Goal: Information Seeking & Learning: Compare options

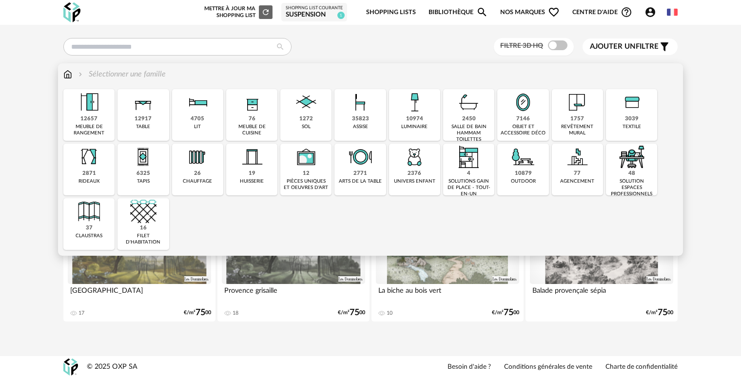
click at [90, 116] on div "12657" at bounding box center [88, 119] width 17 height 7
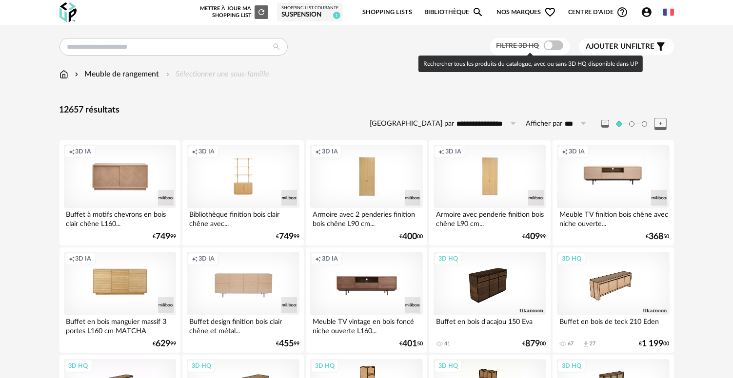
click at [549, 45] on span at bounding box center [554, 45] width 20 height 10
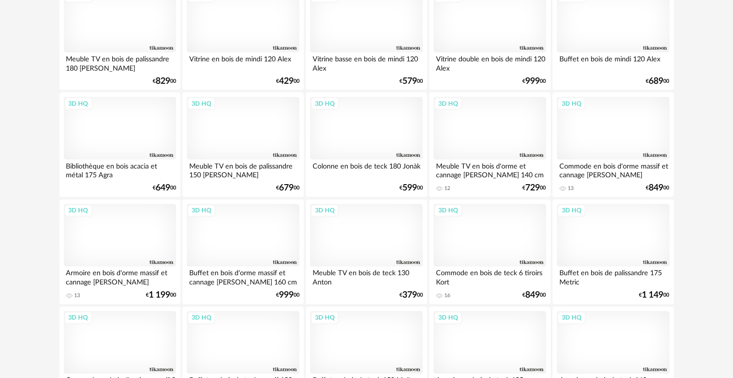
scroll to position [1755, 0]
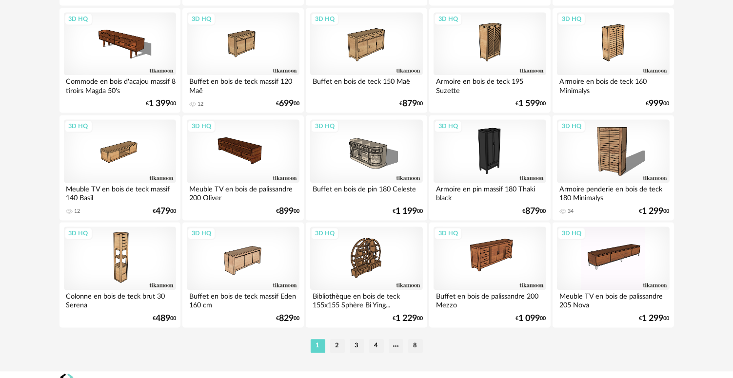
scroll to position [1972, 0]
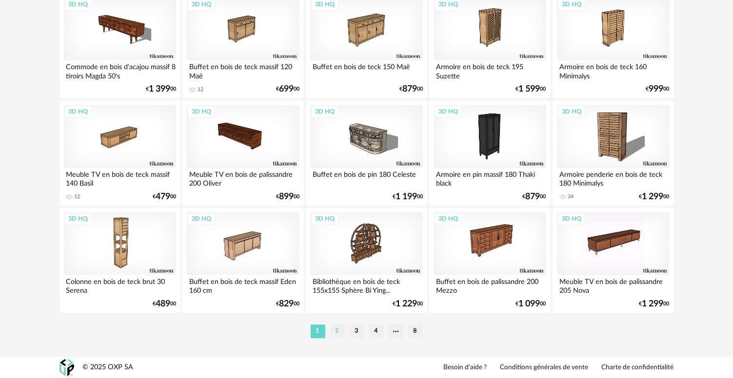
click at [335, 332] on li "2" at bounding box center [337, 332] width 15 height 14
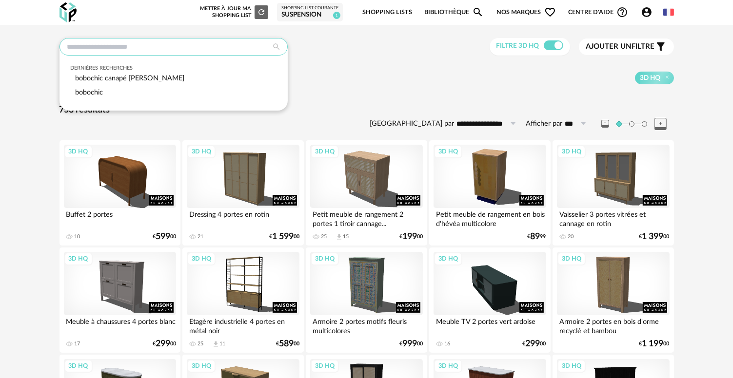
click at [150, 47] on input "text" at bounding box center [173, 47] width 228 height 18
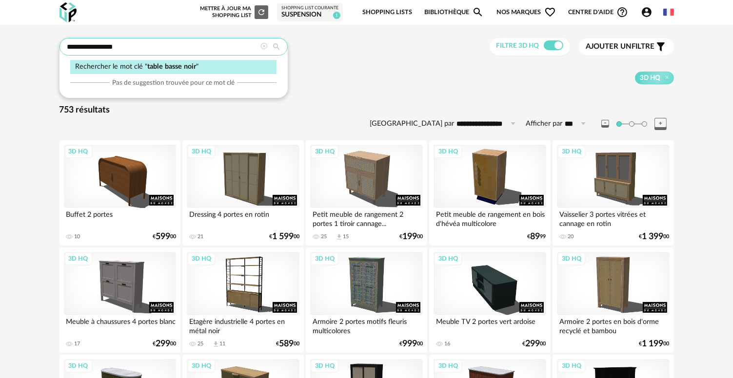
type input "**********"
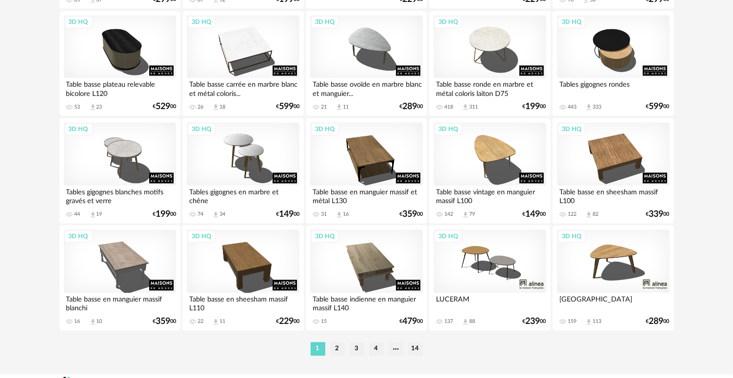
scroll to position [1972, 0]
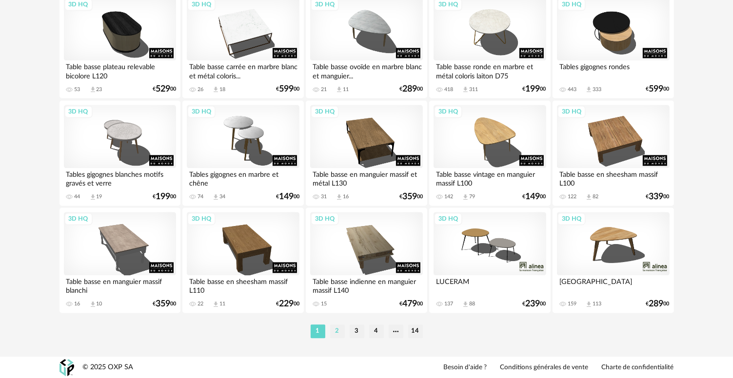
click at [333, 333] on li "2" at bounding box center [337, 332] width 15 height 14
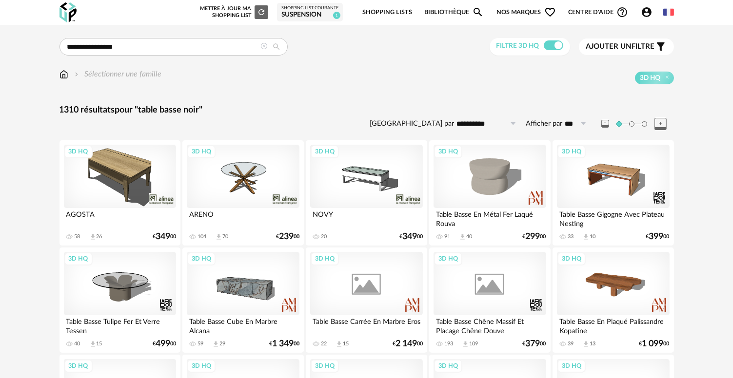
click at [645, 52] on div "Ajouter un filtre s Filter icon" at bounding box center [626, 47] width 80 height 12
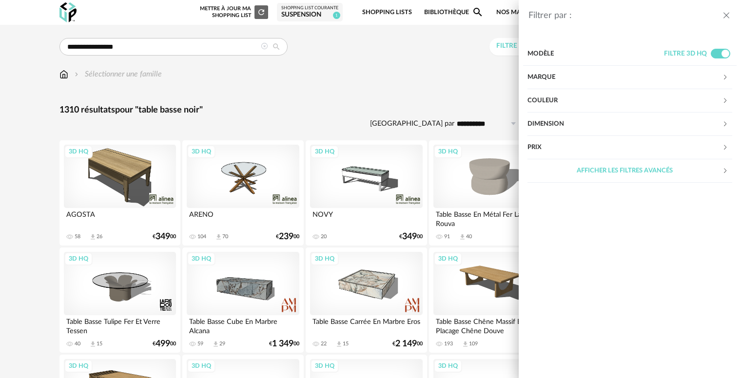
click at [566, 98] on div "Couleur" at bounding box center [624, 100] width 195 height 23
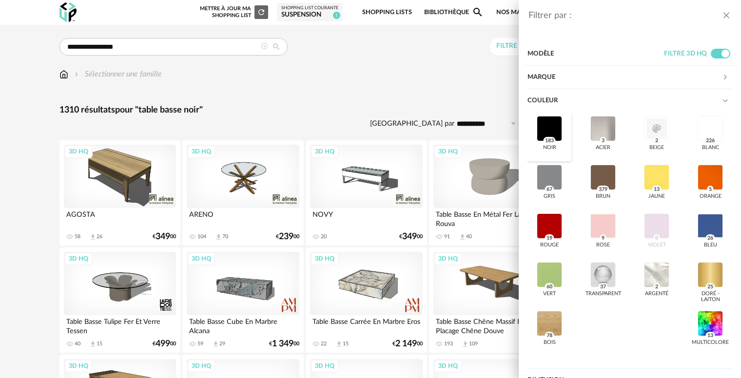
click at [553, 131] on div at bounding box center [549, 128] width 25 height 25
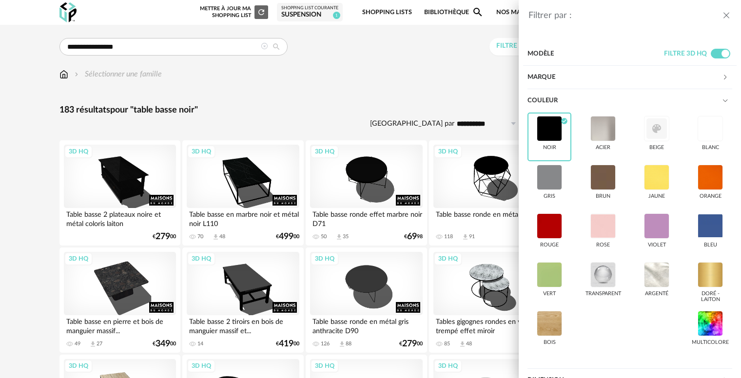
click at [391, 92] on div "Filtrer par : Modèle Filtre 3D HQ Marque &tradition 0 101 Copenhagen 0 366 Conc…" at bounding box center [370, 189] width 741 height 378
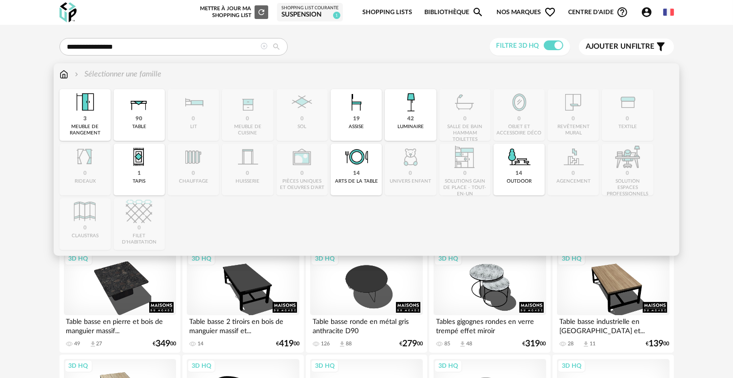
click at [67, 73] on img at bounding box center [63, 74] width 9 height 11
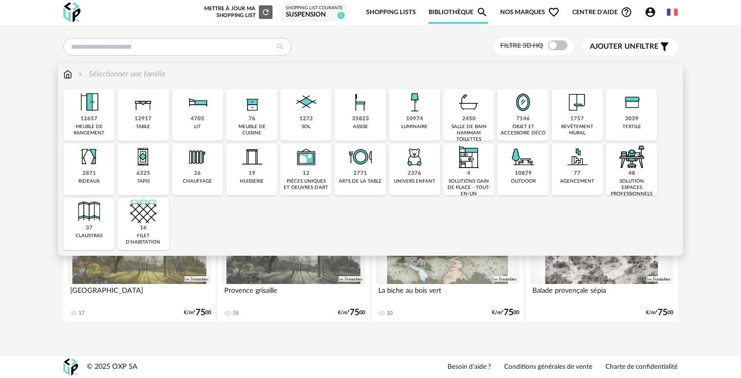
click at [150, 119] on div "12917" at bounding box center [143, 119] width 17 height 7
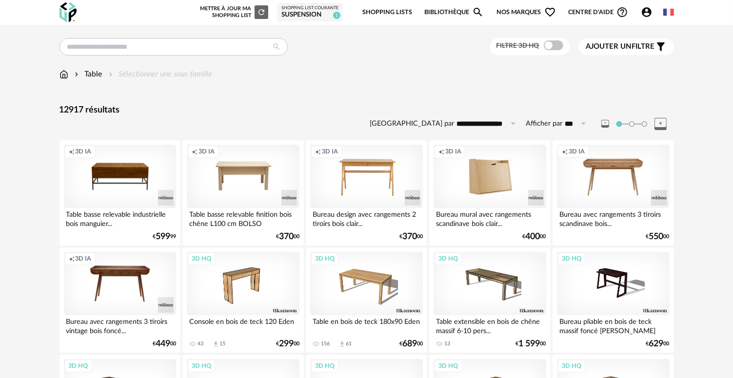
click at [595, 47] on span "Ajouter un" at bounding box center [609, 46] width 46 height 7
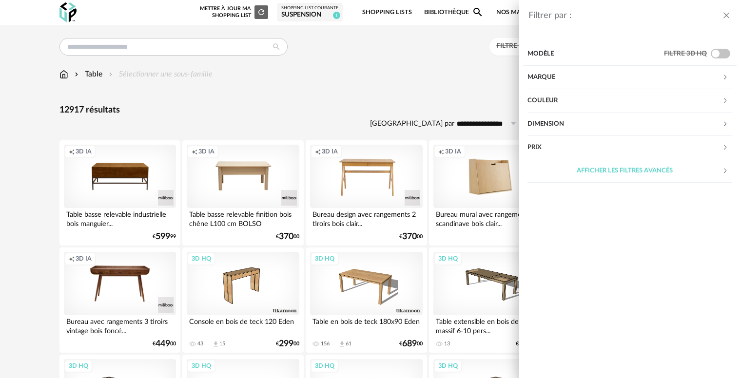
click at [556, 120] on div "Dimension" at bounding box center [624, 124] width 195 height 23
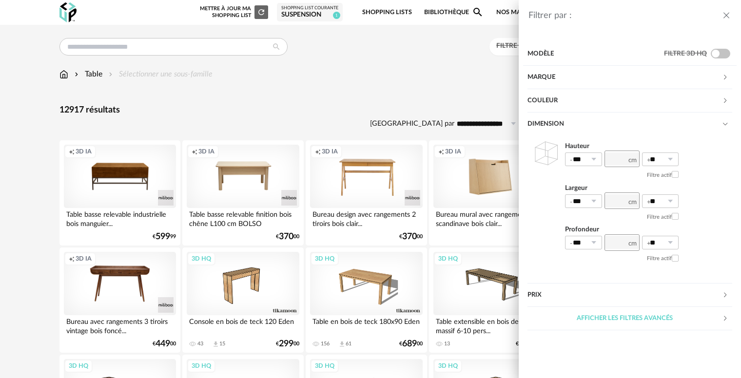
click at [556, 120] on div "Dimension" at bounding box center [624, 124] width 195 height 23
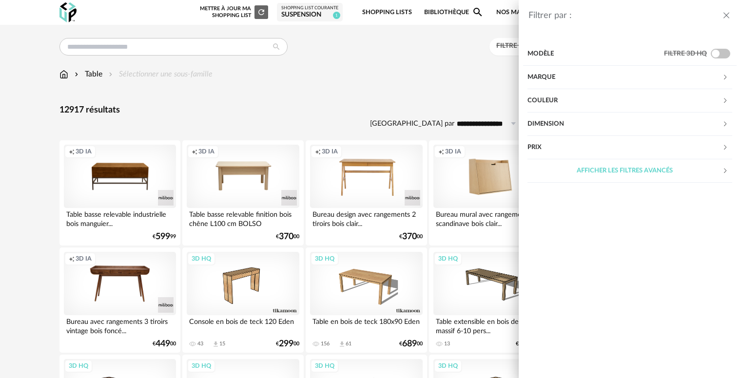
click at [553, 55] on div "Modèle" at bounding box center [595, 53] width 137 height 23
click at [565, 55] on div "Modèle" at bounding box center [595, 53] width 137 height 23
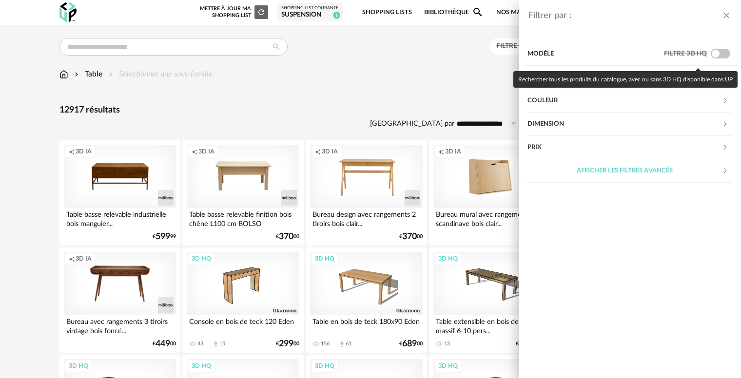
click at [722, 49] on span at bounding box center [721, 54] width 20 height 10
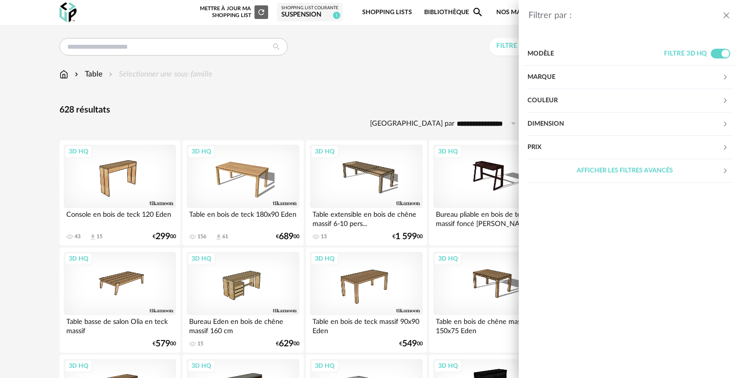
click at [599, 169] on div "Afficher les filtres avancés" at bounding box center [624, 170] width 195 height 23
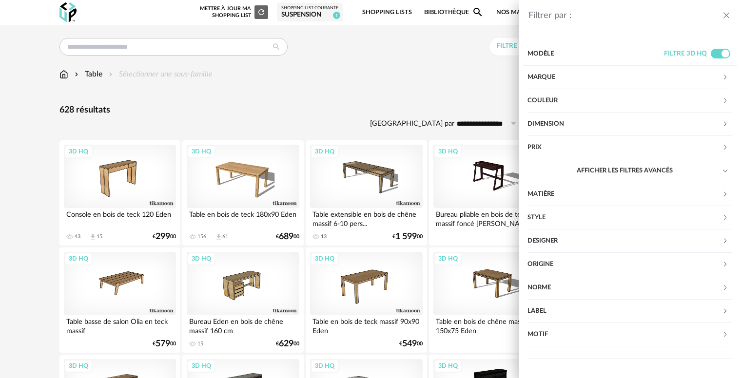
click at [141, 77] on div "Filtrer par : Modèle Filtre 3D HQ Marque &tradition 0 101 Copenhagen 0 366 Conc…" at bounding box center [370, 189] width 741 height 378
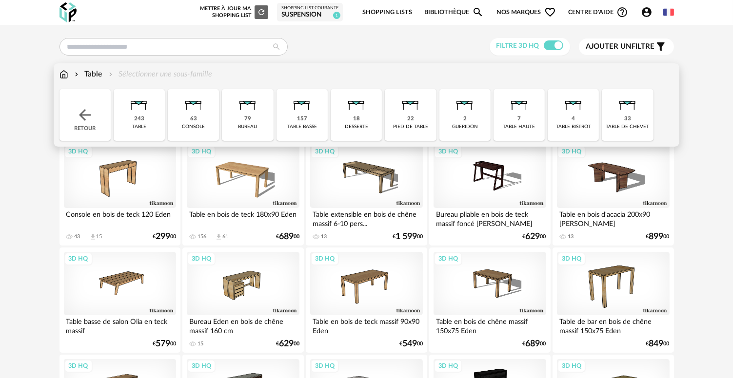
click at [301, 113] on img at bounding box center [302, 102] width 26 height 26
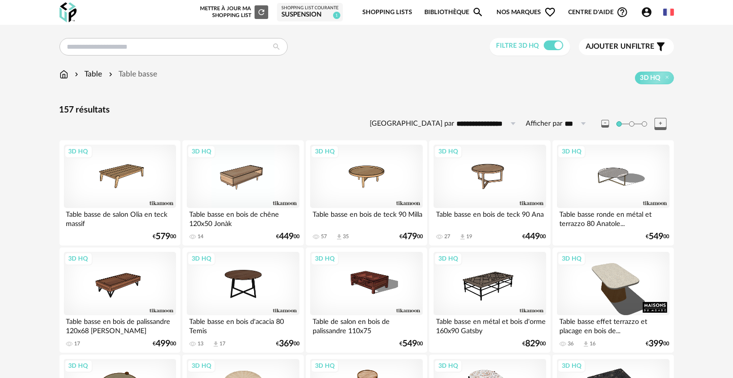
click at [622, 47] on span "Ajouter un" at bounding box center [609, 46] width 46 height 7
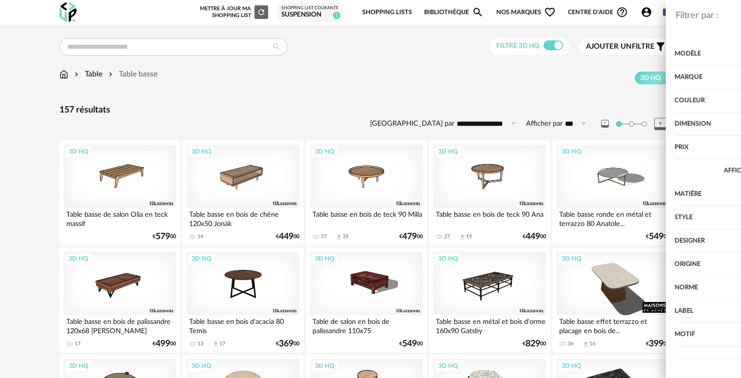
click at [591, 97] on div "Couleur" at bounding box center [624, 100] width 195 height 23
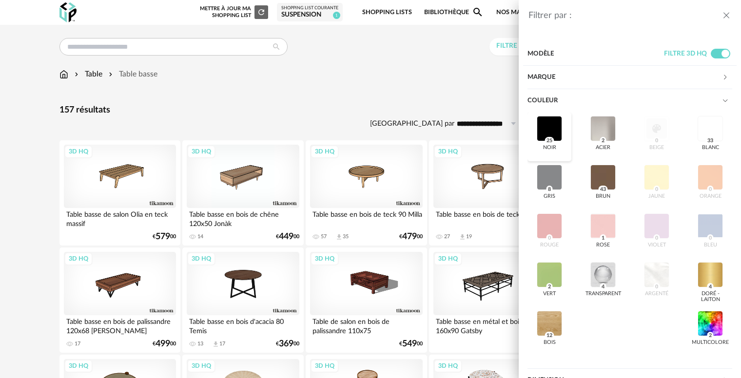
click at [555, 127] on div at bounding box center [549, 128] width 25 height 25
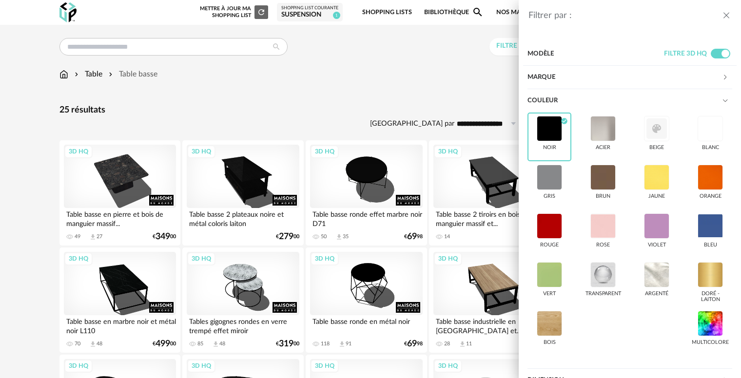
click at [456, 88] on div "Filtrer par : Modèle Filtre 3D HQ Marque &tradition 0 101 Copenhagen 0 366 Conc…" at bounding box center [370, 189] width 741 height 378
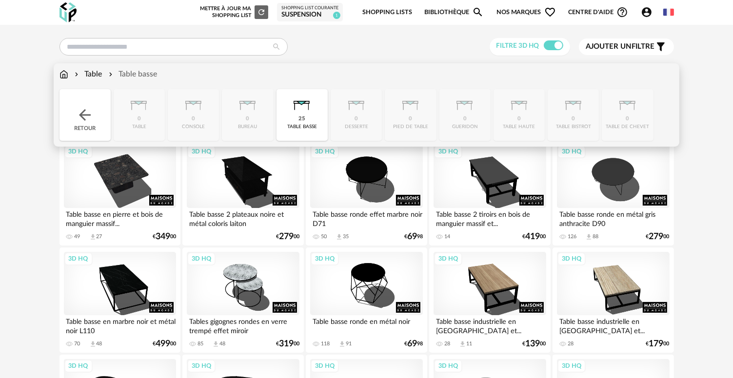
click at [92, 119] on img at bounding box center [85, 115] width 18 height 18
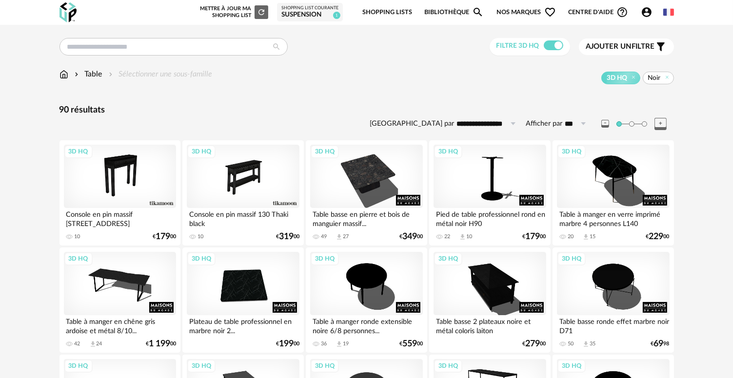
click at [98, 74] on div "Table" at bounding box center [88, 74] width 30 height 11
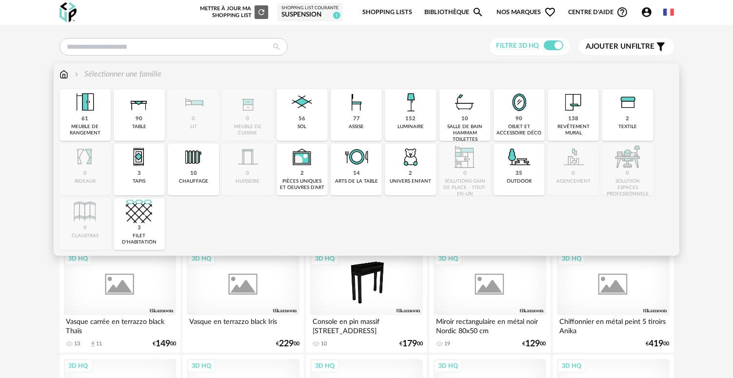
click at [67, 74] on img at bounding box center [63, 74] width 9 height 11
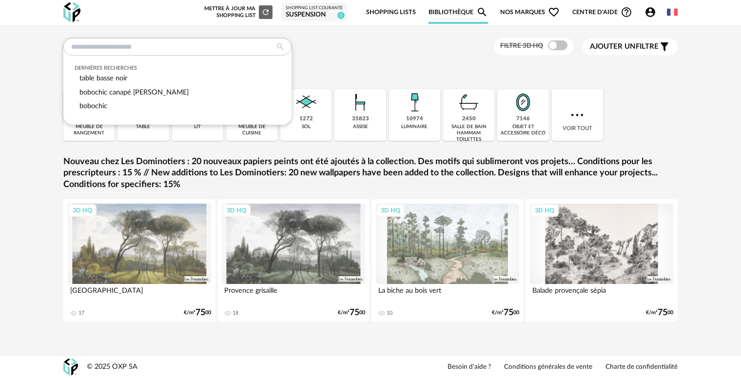
click at [325, 68] on div "Dernières recherches table basse noir bobochic canapé jeanne bobochic Filtre 3D…" at bounding box center [371, 195] width 632 height 315
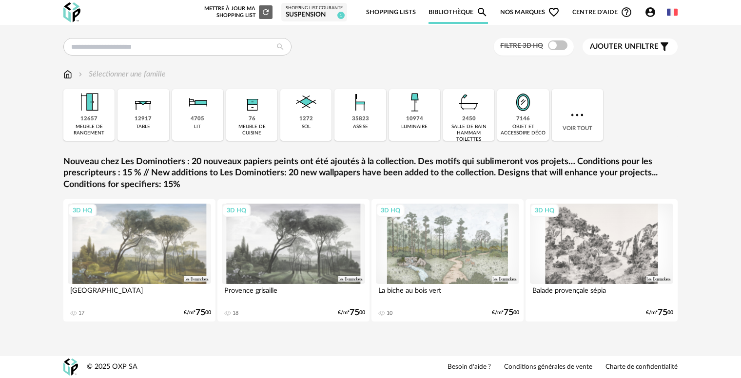
click at [441, 5] on link "Bibliothèque Magnify icon" at bounding box center [458, 12] width 59 height 23
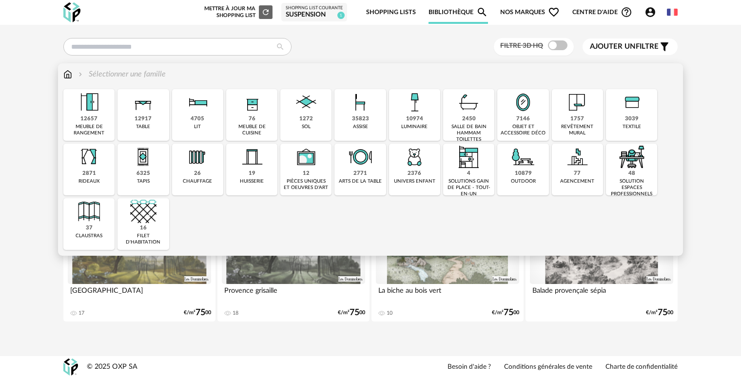
drag, startPoint x: 140, startPoint y: 161, endPoint x: 140, endPoint y: 204, distance: 42.9
click at [140, 160] on img at bounding box center [143, 157] width 26 height 26
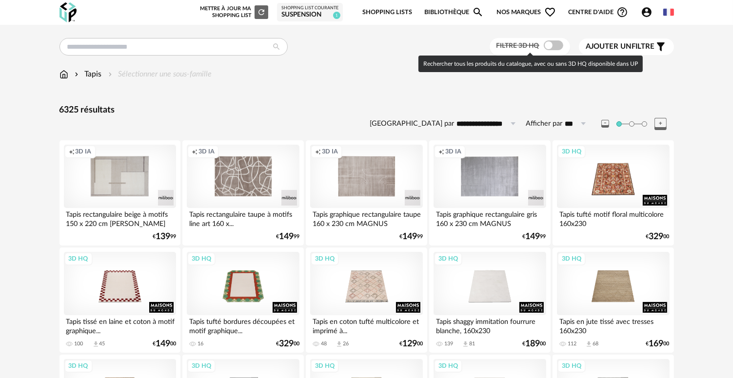
click at [550, 45] on span at bounding box center [554, 45] width 20 height 10
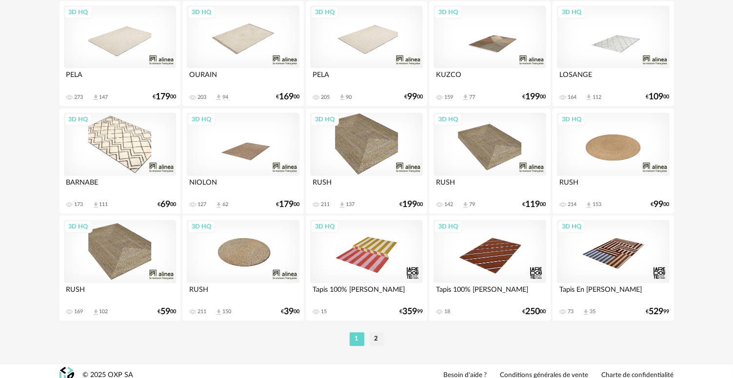
scroll to position [1972, 0]
